Goal: Task Accomplishment & Management: Manage account settings

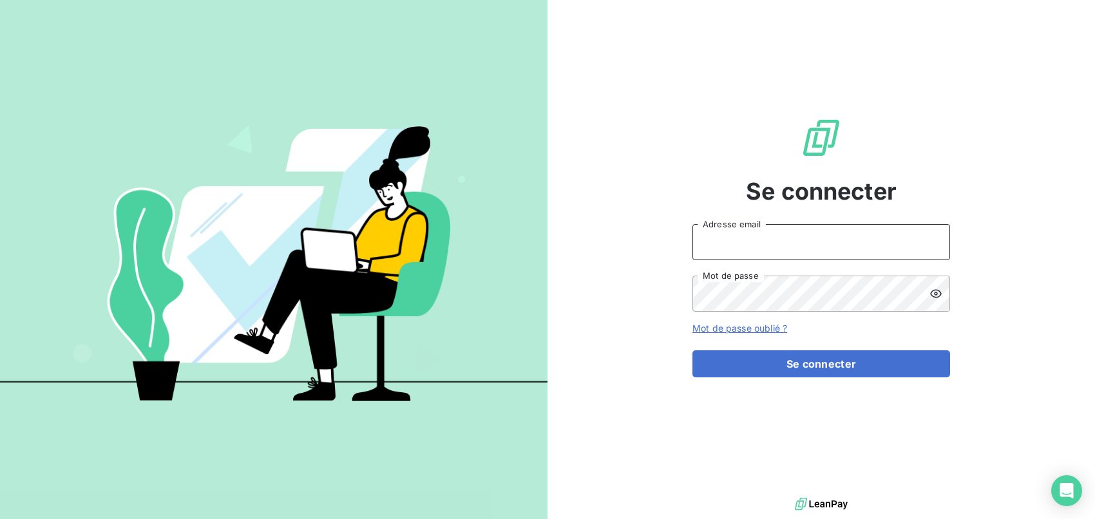
click at [732, 231] on input "Adresse email" at bounding box center [821, 242] width 258 height 36
type input "[EMAIL_ADDRESS][DOMAIN_NAME]"
click at [692, 350] on button "Se connecter" at bounding box center [821, 363] width 258 height 27
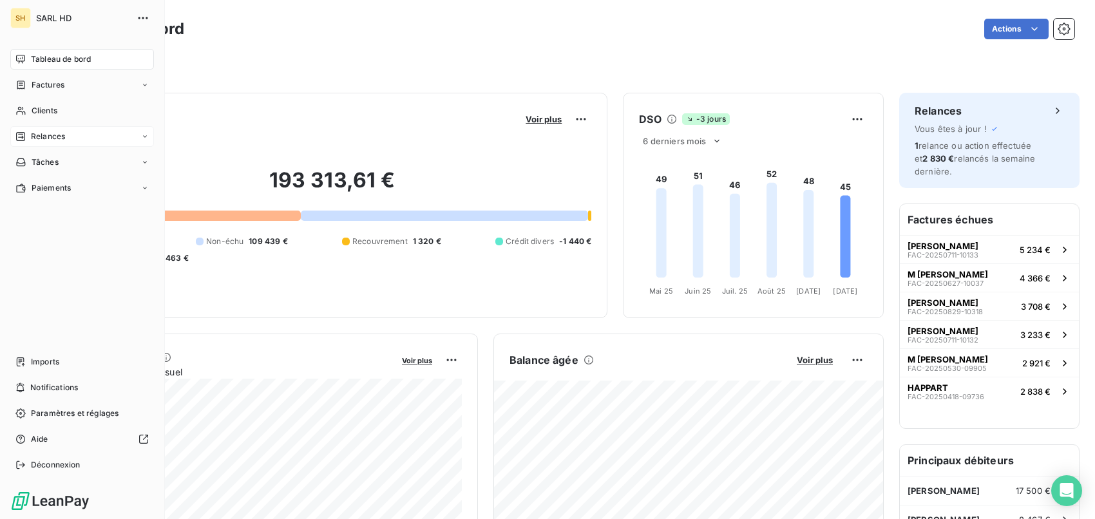
click at [46, 135] on span "Relances" at bounding box center [48, 137] width 34 height 12
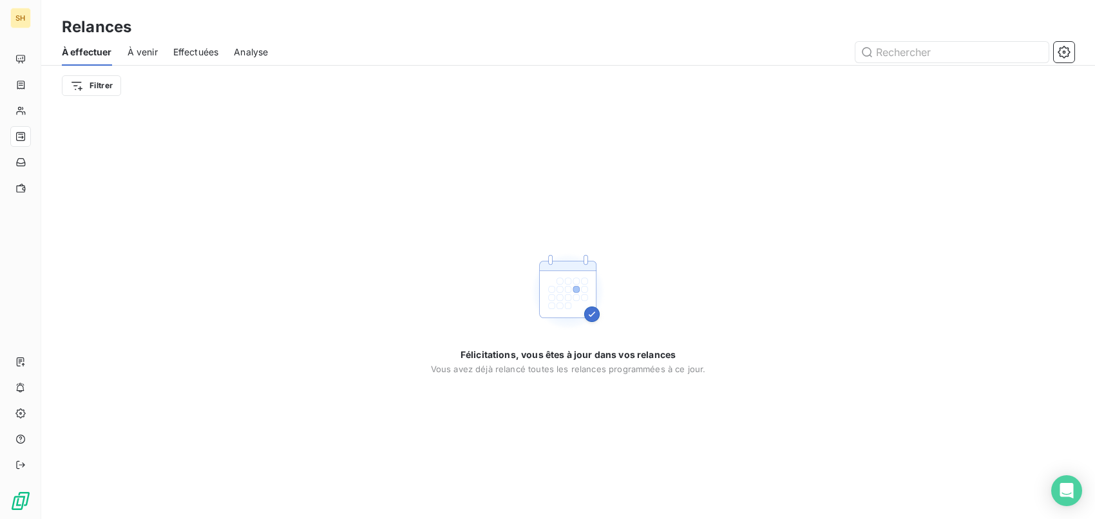
click at [148, 53] on span "À venir" at bounding box center [143, 52] width 30 height 13
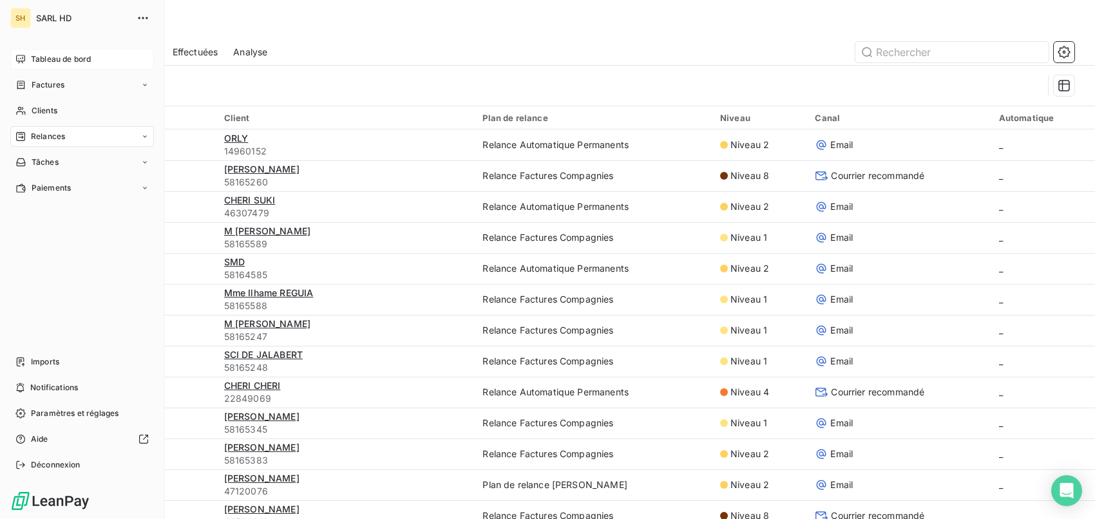
click at [35, 62] on span "Tableau de bord" at bounding box center [61, 59] width 60 height 12
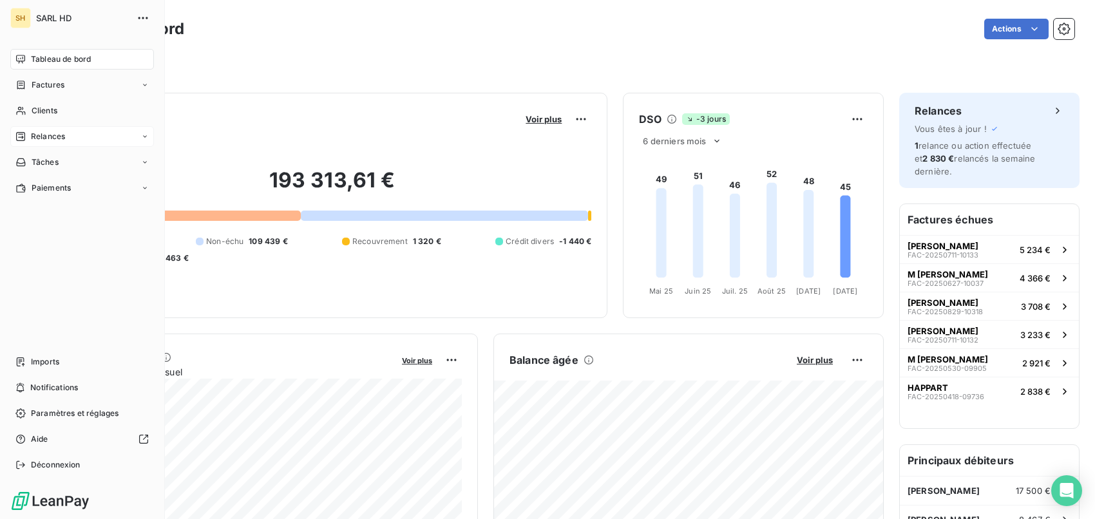
click at [70, 128] on div "Relances" at bounding box center [82, 136] width 144 height 21
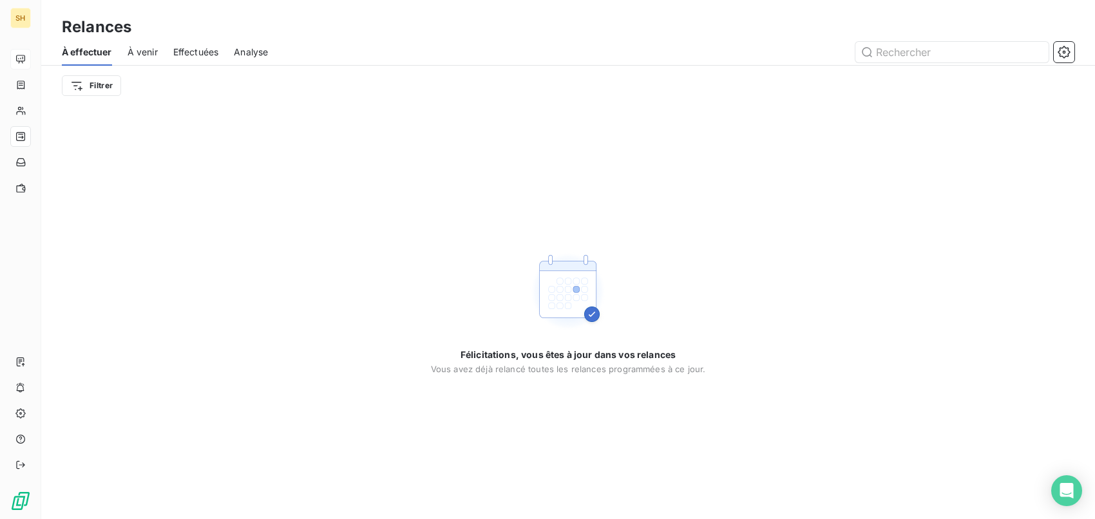
click at [161, 55] on div "À effectuer À venir Effectuées Analyse" at bounding box center [568, 52] width 1054 height 27
click at [151, 54] on span "À venir" at bounding box center [143, 52] width 30 height 13
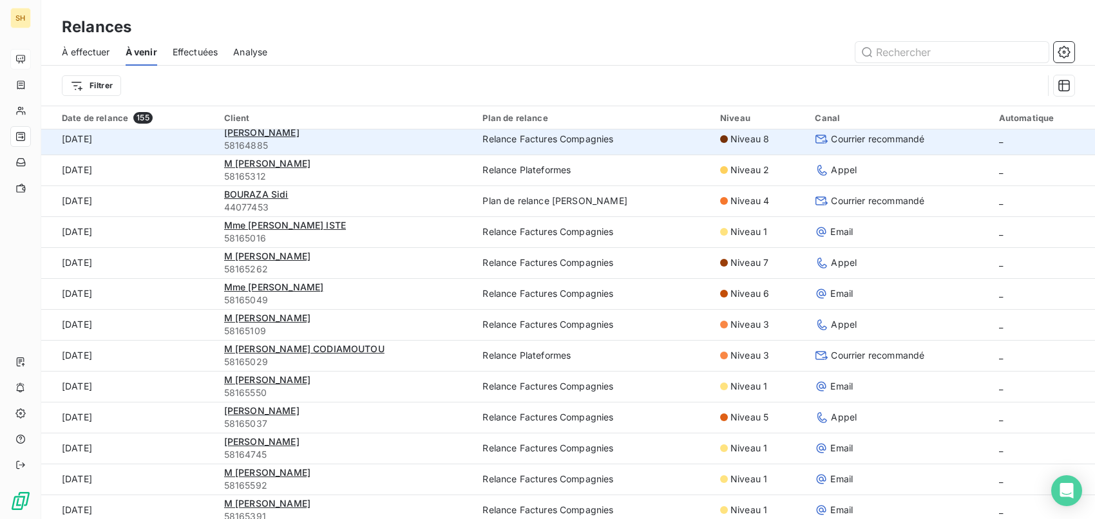
scroll to position [469, 0]
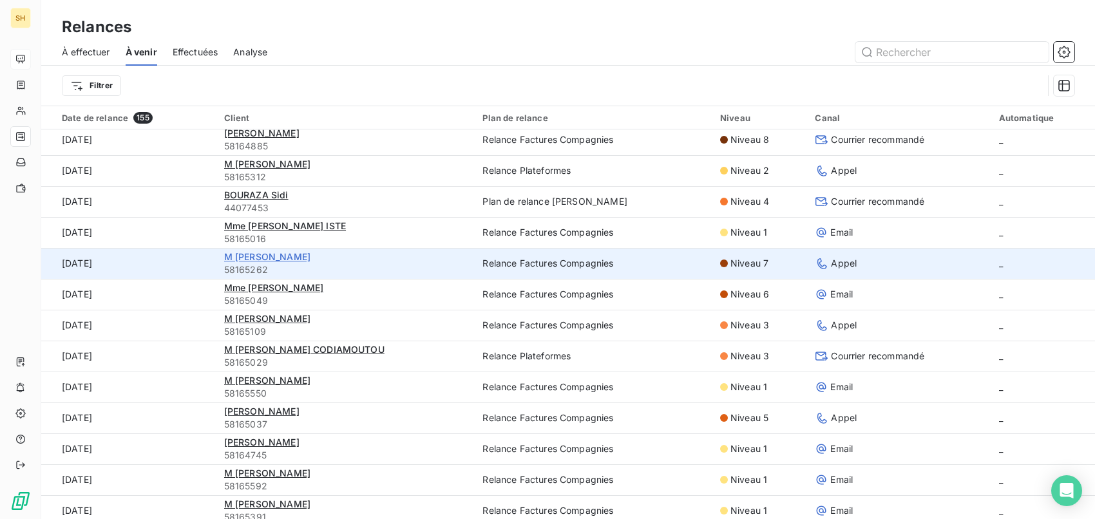
drag, startPoint x: 306, startPoint y: 261, endPoint x: 299, endPoint y: 261, distance: 7.1
click at [306, 261] on span "M [PERSON_NAME]" at bounding box center [267, 256] width 86 height 11
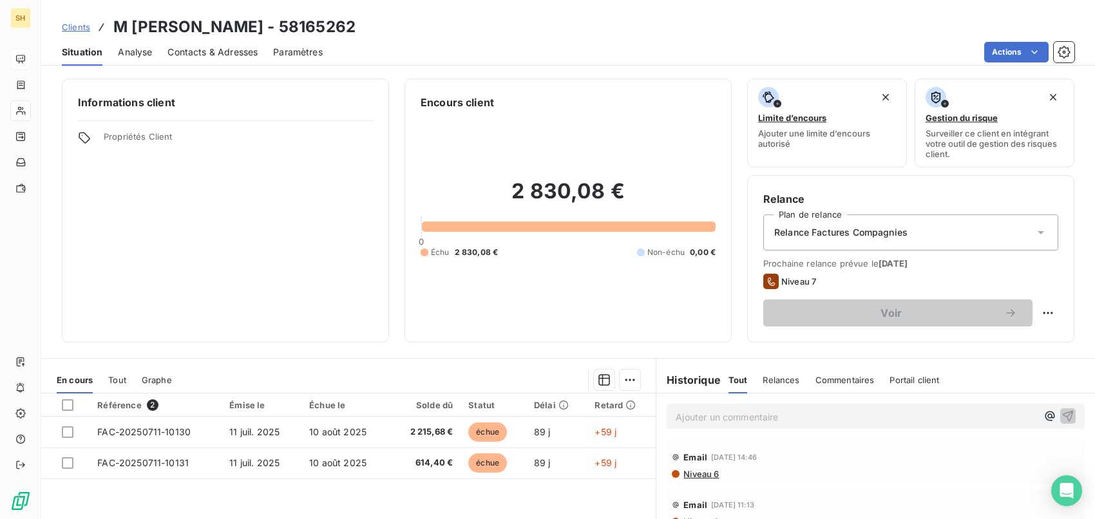
click at [220, 52] on span "Contacts & Adresses" at bounding box center [212, 52] width 90 height 13
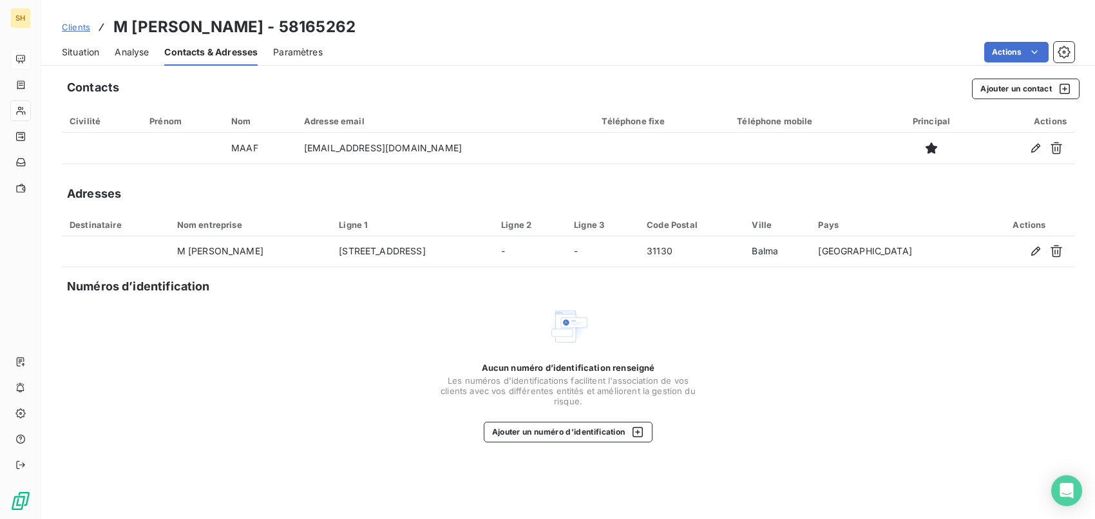
click at [94, 49] on span "Situation" at bounding box center [80, 52] width 37 height 13
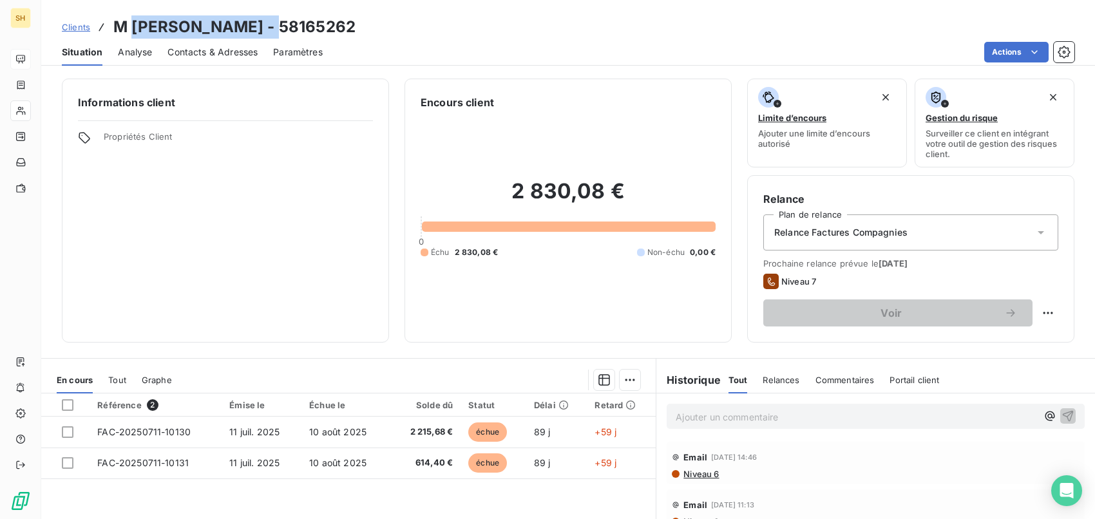
drag, startPoint x: 165, startPoint y: 22, endPoint x: 278, endPoint y: 26, distance: 112.8
click at [287, 22] on h3 "M [PERSON_NAME] - 58165262" at bounding box center [234, 26] width 242 height 23
copy h3 "[PERSON_NAME]"
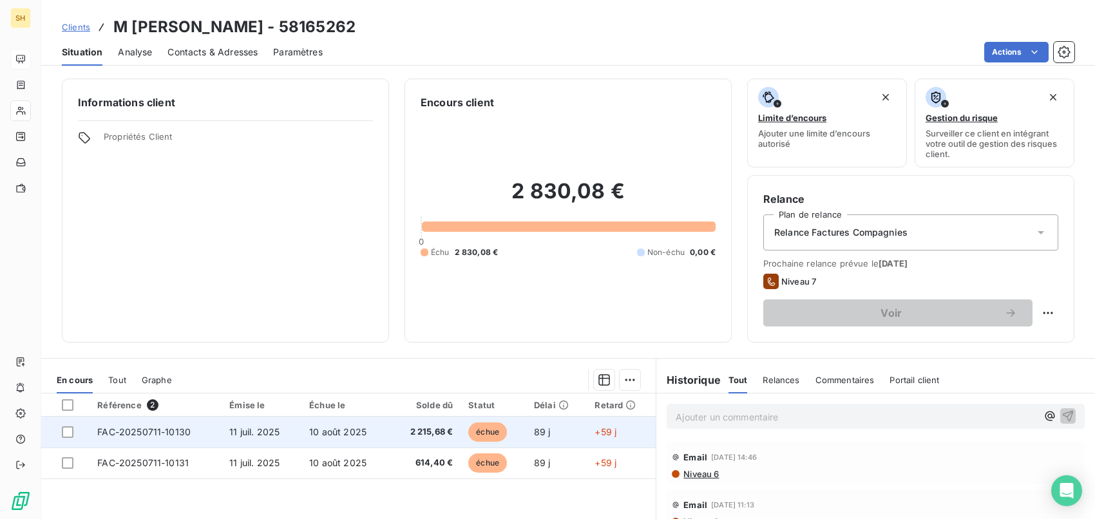
click at [250, 431] on span "11 juil. 2025" at bounding box center [254, 431] width 50 height 11
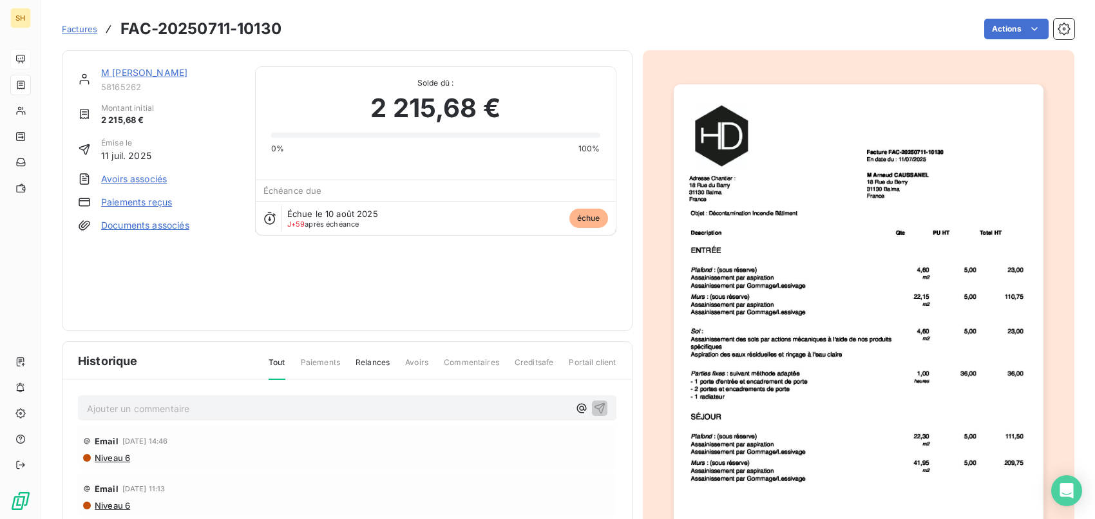
click at [160, 68] on link "M [PERSON_NAME]" at bounding box center [144, 72] width 86 height 11
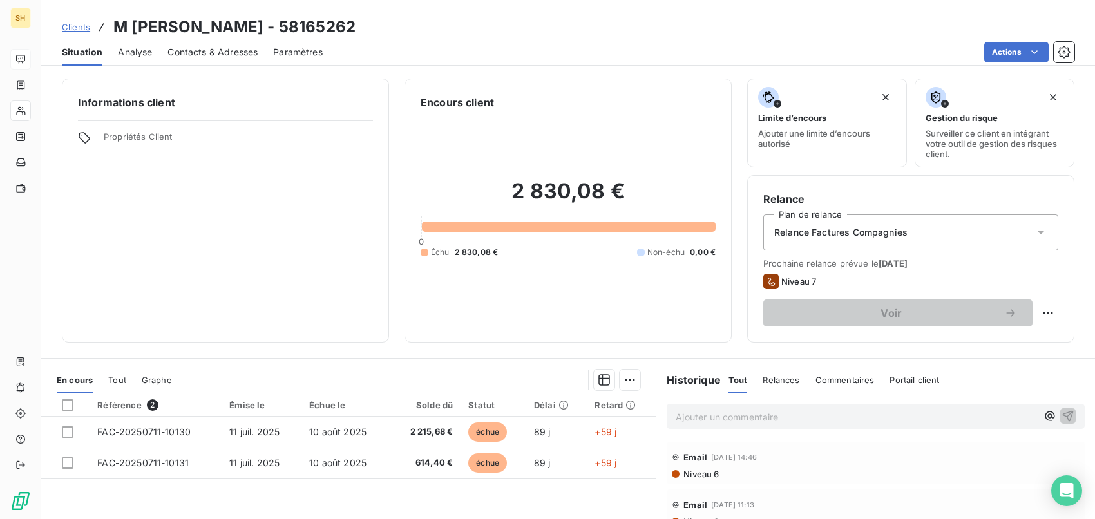
click at [483, 41] on div "Situation Analyse Contacts & Adresses Paramètres Actions" at bounding box center [568, 52] width 1054 height 27
drag, startPoint x: 220, startPoint y: 47, endPoint x: 152, endPoint y: 54, distance: 68.6
click at [220, 47] on span "Contacts & Adresses" at bounding box center [212, 52] width 90 height 13
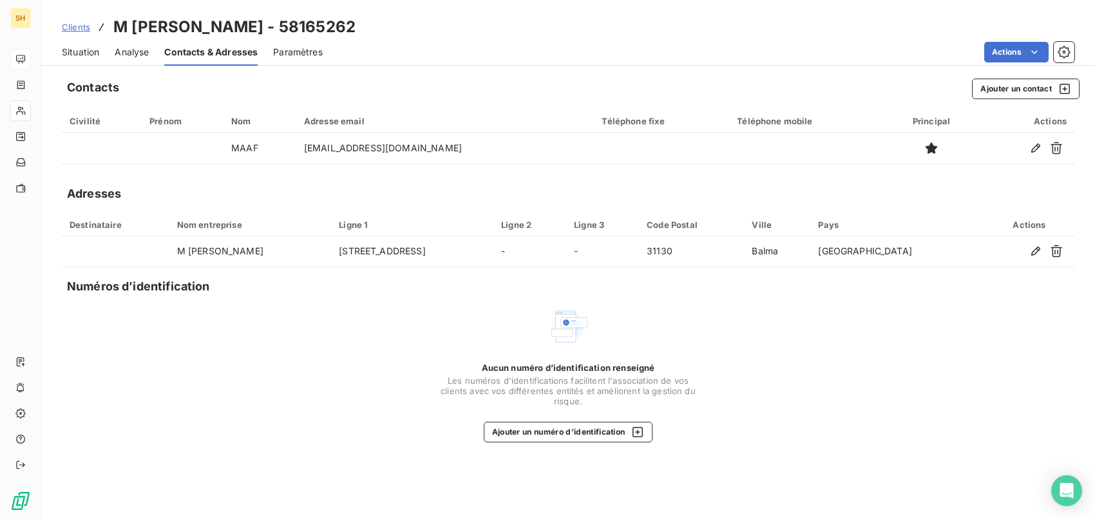
click at [73, 52] on span "Situation" at bounding box center [80, 52] width 37 height 13
